Goal: Information Seeking & Learning: Learn about a topic

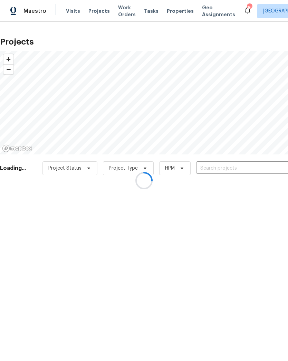
click at [252, 162] on div at bounding box center [144, 180] width 288 height 361
click at [249, 165] on div at bounding box center [144, 180] width 288 height 361
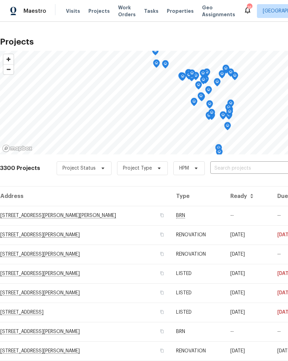
click at [242, 166] on input "text" at bounding box center [249, 168] width 79 height 11
type input "[DATE]"
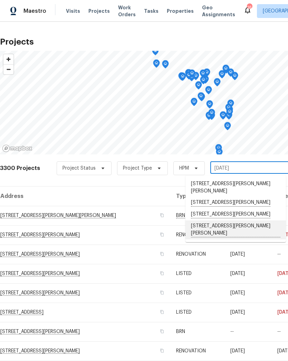
click at [238, 220] on li "[STREET_ADDRESS][PERSON_NAME][PERSON_NAME]" at bounding box center [235, 229] width 100 height 19
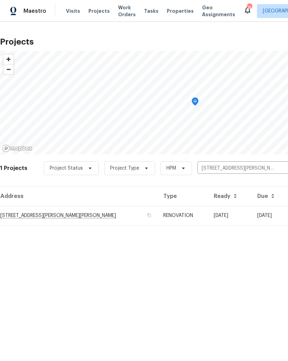
click at [208, 206] on td "[DATE]" at bounding box center [229, 215] width 43 height 19
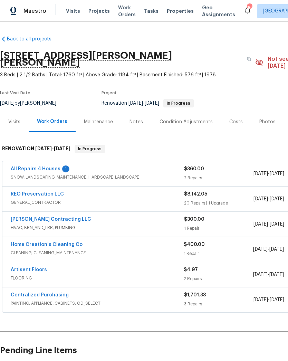
click at [29, 166] on link "All Repairs 4 Houses" at bounding box center [36, 168] width 50 height 5
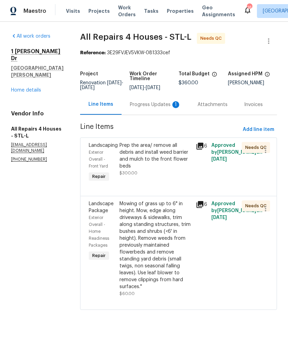
click at [131, 157] on div "Prep the area/ remove all debris and install weed barrier and mulch to the fron…" at bounding box center [155, 156] width 72 height 28
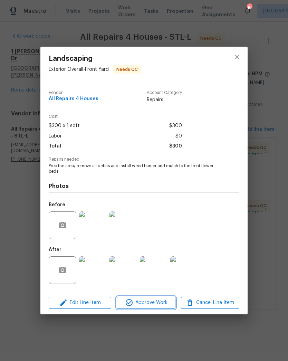
click at [157, 302] on span "Approve Work" at bounding box center [146, 302] width 54 height 9
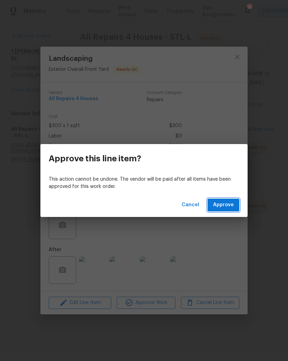
click at [231, 206] on span "Approve" at bounding box center [223, 205] width 21 height 9
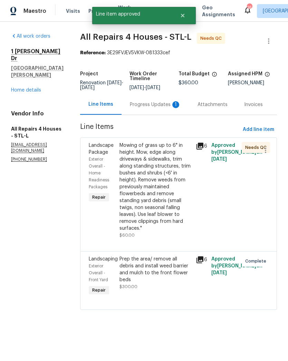
click at [173, 192] on div "Mowing of grass up to 6" in height. Mow, edge along driveways & sidewalks, trim…" at bounding box center [155, 187] width 72 height 90
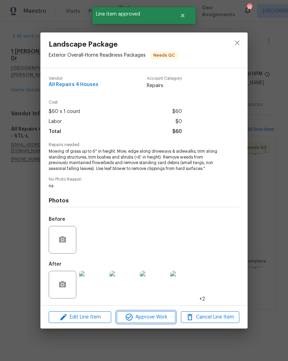
click at [159, 316] on span "Approve Work" at bounding box center [146, 317] width 54 height 9
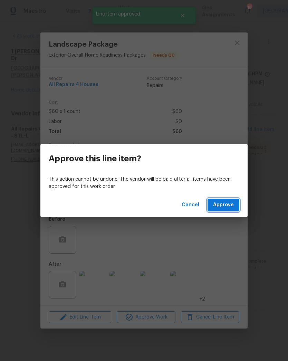
click at [223, 206] on span "Approve" at bounding box center [223, 205] width 21 height 9
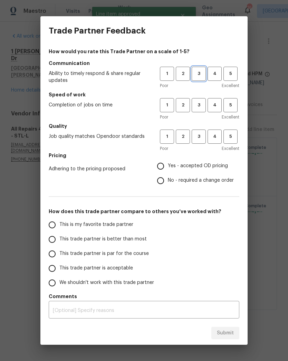
click at [201, 74] on span "3" at bounding box center [198, 74] width 13 height 8
click at [203, 106] on span "3" at bounding box center [198, 105] width 13 height 8
click at [203, 137] on span "3" at bounding box center [198, 137] width 13 height 8
click at [163, 169] on input "Yes - accepted OD pricing" at bounding box center [160, 166] width 14 height 14
radio input "true"
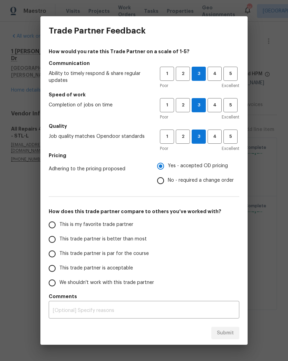
click at [50, 241] on input "This trade partner is better than most" at bounding box center [52, 239] width 14 height 14
click at [233, 338] on button "Submit" at bounding box center [225, 332] width 28 height 13
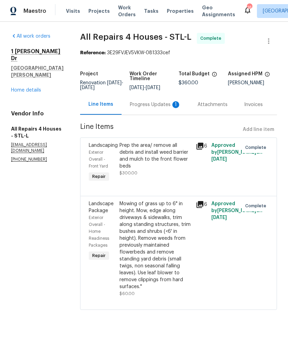
radio input "true"
click at [148, 106] on div "Progress Updates 1" at bounding box center [155, 104] width 51 height 7
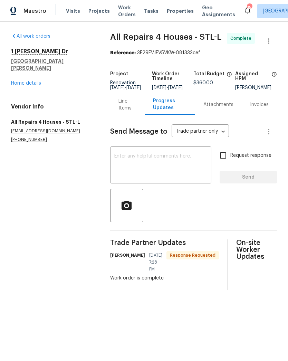
click at [17, 81] on link "Home details" at bounding box center [26, 83] width 30 height 5
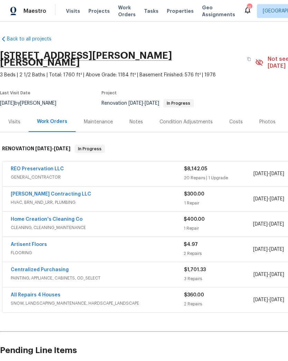
click at [12, 242] on link "Artisent Floors" at bounding box center [29, 244] width 36 height 5
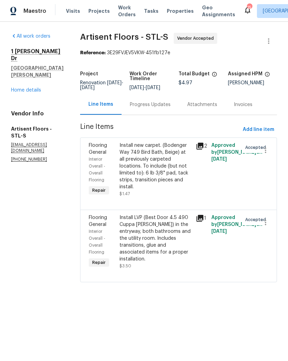
click at [158, 105] on div "Progress Updates" at bounding box center [150, 104] width 41 height 7
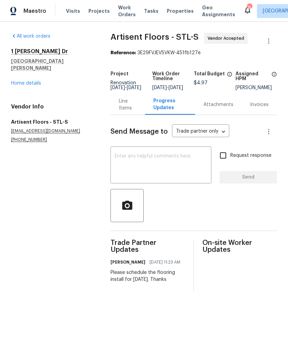
click at [170, 160] on textarea at bounding box center [161, 166] width 92 height 24
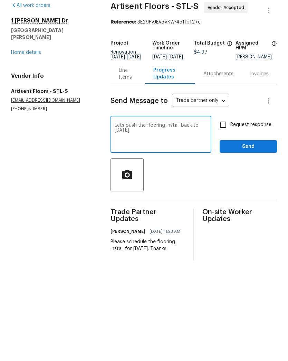
type textarea "Lets push the flooring install back to [DATE]"
click at [256, 173] on span "Send" at bounding box center [248, 177] width 46 height 9
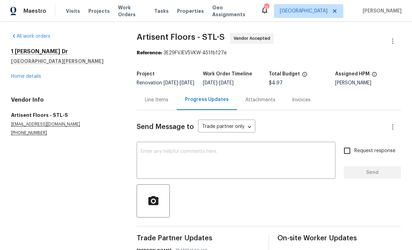
click at [64, 245] on section "All work orders [STREET_ADDRESS][PERSON_NAME][PERSON_NAME] Home details Vendor …" at bounding box center [65, 166] width 109 height 266
click at [61, 249] on section "All work orders [STREET_ADDRESS][PERSON_NAME][PERSON_NAME] Home details Vendor …" at bounding box center [65, 166] width 109 height 266
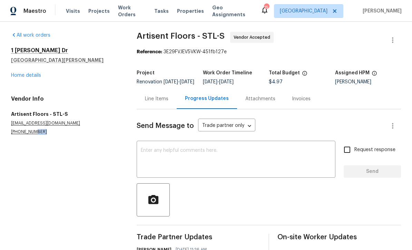
click at [73, 231] on section "All work orders [STREET_ADDRESS][PERSON_NAME][PERSON_NAME] Home details Vendor …" at bounding box center [65, 165] width 109 height 266
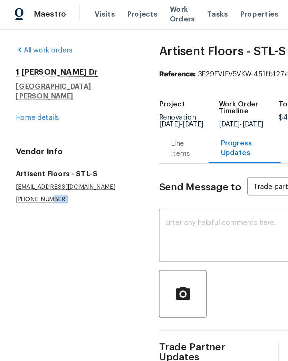
scroll to position [0, 0]
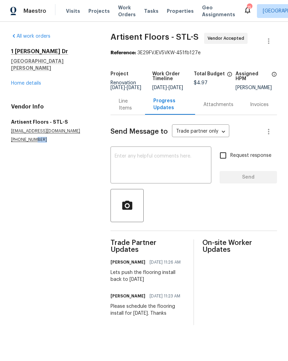
click at [32, 81] on link "Home details" at bounding box center [26, 83] width 30 height 5
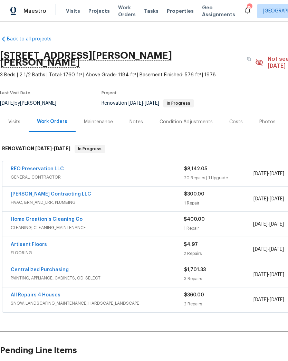
click at [68, 217] on link "Home Creation's Cleaning Co" at bounding box center [47, 219] width 72 height 5
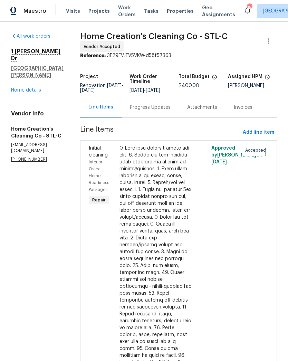
click at [151, 106] on div "Progress Updates" at bounding box center [150, 107] width 41 height 7
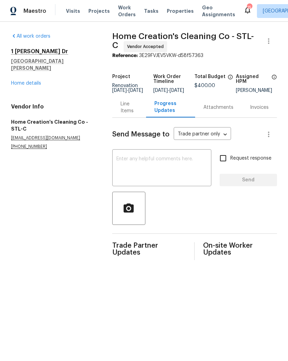
click at [164, 166] on textarea at bounding box center [161, 168] width 91 height 24
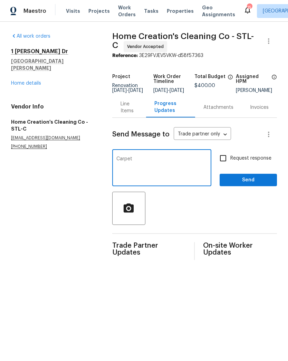
type textarea "Carpet"
click at [102, 6] on div "Visits Projects Work Orders Tasks Properties Geo Assignments" at bounding box center [154, 11] width 177 height 14
click at [98, 12] on span "Projects" at bounding box center [98, 11] width 21 height 7
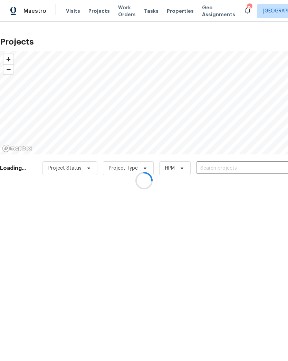
click at [235, 167] on div at bounding box center [144, 180] width 288 height 361
click at [226, 167] on div at bounding box center [144, 180] width 288 height 361
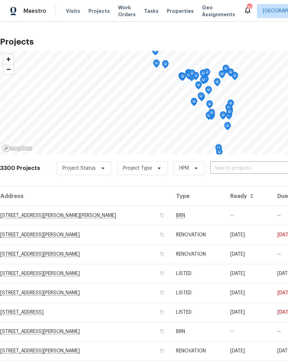
click at [242, 167] on input "text" at bounding box center [249, 168] width 79 height 11
type input "3912"
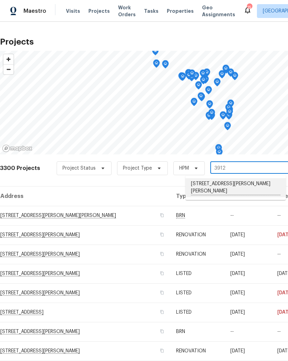
click at [233, 185] on li "[STREET_ADDRESS][PERSON_NAME][PERSON_NAME]" at bounding box center [235, 187] width 100 height 19
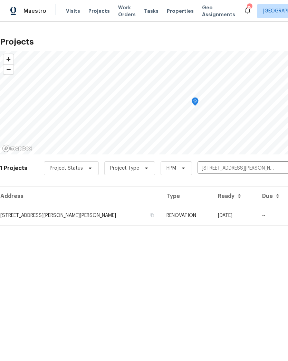
click at [84, 217] on td "[STREET_ADDRESS][PERSON_NAME][PERSON_NAME]" at bounding box center [80, 215] width 161 height 19
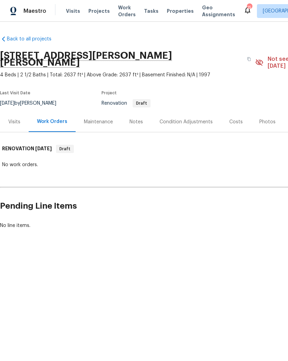
click at [137, 118] on div "Notes" at bounding box center [135, 121] width 13 height 7
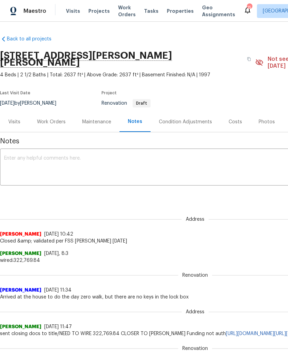
click at [189, 118] on div "Condition Adjustments" at bounding box center [185, 121] width 53 height 7
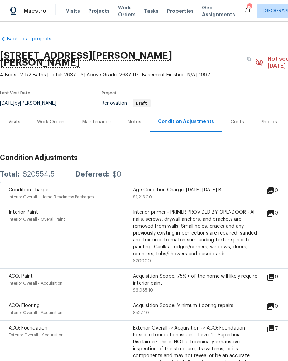
click at [166, 278] on div "Acquisition Scope: 75%+ of the home will likely require interior paint" at bounding box center [195, 280] width 124 height 14
click at [273, 273] on icon at bounding box center [270, 276] width 7 height 7
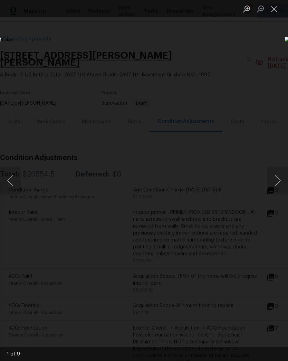
click at [277, 181] on button "Next image" at bounding box center [277, 181] width 21 height 28
click at [278, 181] on button "Next image" at bounding box center [277, 181] width 21 height 28
click at [277, 180] on button "Next image" at bounding box center [277, 181] width 21 height 28
click at [271, 180] on button "Next image" at bounding box center [277, 181] width 21 height 28
click at [277, 181] on button "Next image" at bounding box center [277, 181] width 21 height 28
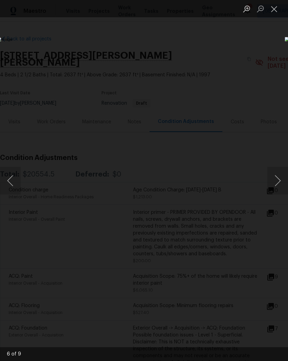
click at [279, 182] on button "Next image" at bounding box center [277, 181] width 21 height 28
click at [277, 183] on button "Next image" at bounding box center [277, 181] width 21 height 28
click at [278, 180] on button "Next image" at bounding box center [277, 181] width 21 height 28
click at [275, 180] on button "Next image" at bounding box center [277, 181] width 21 height 28
click at [276, 180] on button "Next image" at bounding box center [277, 181] width 21 height 28
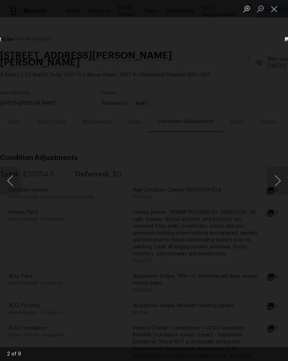
click at [278, 180] on button "Next image" at bounding box center [277, 181] width 21 height 28
click at [276, 183] on button "Next image" at bounding box center [277, 181] width 21 height 28
click at [280, 180] on button "Next image" at bounding box center [277, 181] width 21 height 28
click at [277, 183] on button "Next image" at bounding box center [277, 181] width 21 height 28
click at [277, 177] on button "Next image" at bounding box center [277, 181] width 21 height 28
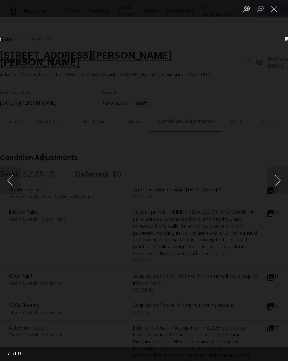
click at [280, 178] on button "Next image" at bounding box center [277, 181] width 21 height 28
click at [277, 179] on button "Next image" at bounding box center [277, 181] width 21 height 28
click at [277, 184] on button "Next image" at bounding box center [277, 181] width 21 height 28
click at [280, 6] on button "Close lightbox" at bounding box center [274, 9] width 14 height 12
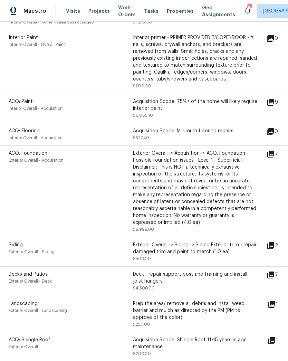
scroll to position [175, 0]
click at [275, 241] on icon at bounding box center [270, 245] width 8 height 8
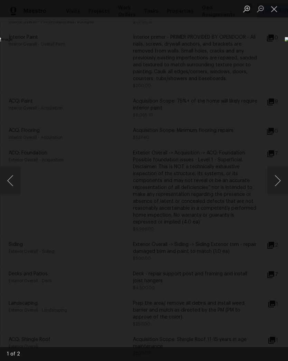
click at [270, 181] on button "Next image" at bounding box center [277, 181] width 21 height 28
click at [273, 10] on button "Close lightbox" at bounding box center [274, 9] width 14 height 12
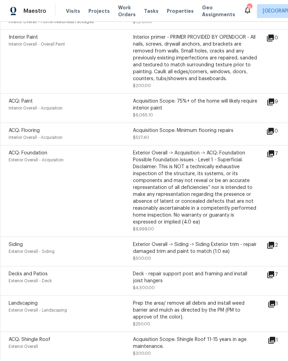
click at [274, 271] on icon at bounding box center [270, 274] width 7 height 7
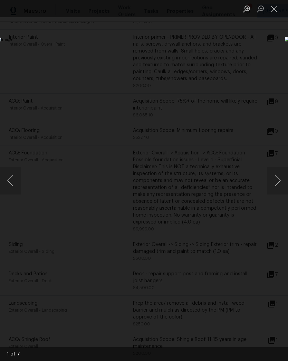
click at [276, 184] on button "Next image" at bounding box center [277, 181] width 21 height 28
click at [277, 180] on button "Next image" at bounding box center [277, 181] width 21 height 28
click at [275, 184] on button "Next image" at bounding box center [277, 181] width 21 height 28
click at [274, 9] on button "Close lightbox" at bounding box center [274, 9] width 14 height 12
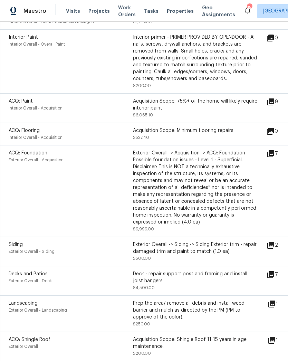
click at [284, 246] on div "2" at bounding box center [282, 251] width 33 height 21
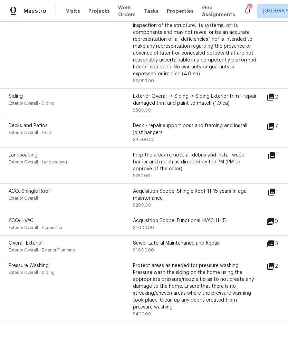
scroll to position [323, 0]
click at [275, 262] on icon at bounding box center [270, 266] width 8 height 8
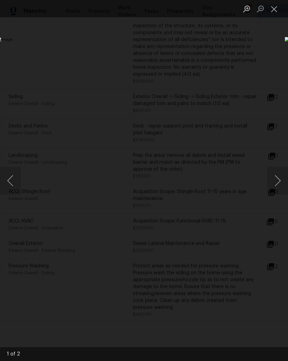
click at [281, 181] on button "Next image" at bounding box center [277, 181] width 21 height 28
click at [274, 6] on button "Close lightbox" at bounding box center [274, 9] width 14 height 12
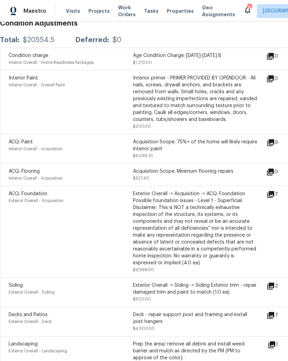
scroll to position [132, 0]
